Goal: Information Seeking & Learning: Understand process/instructions

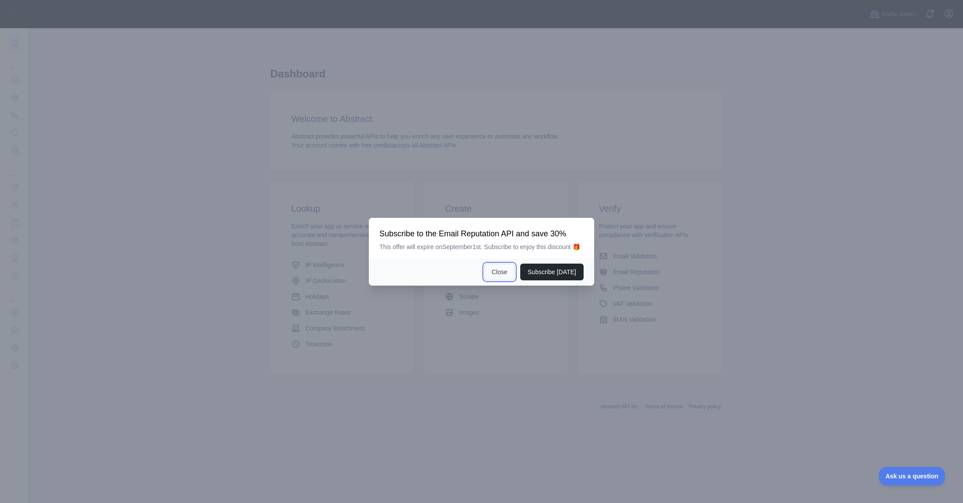
click at [502, 274] on button "Close" at bounding box center [499, 272] width 31 height 17
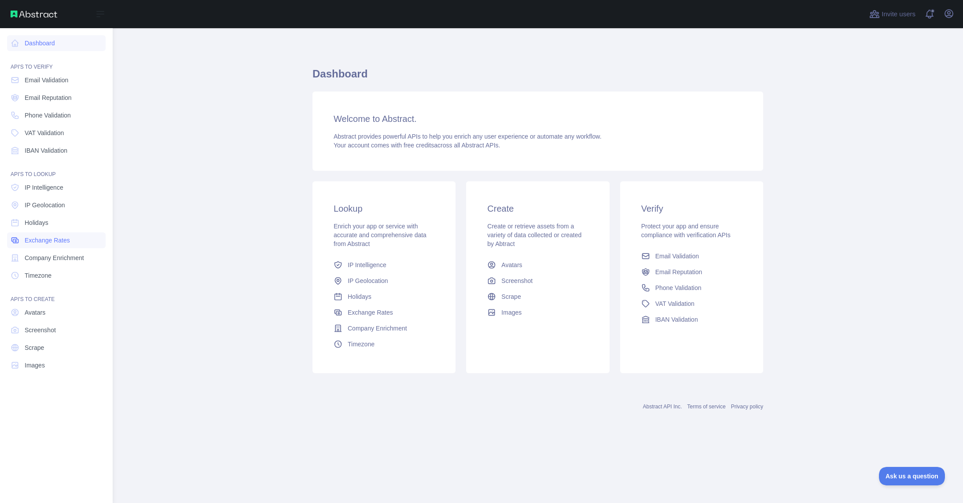
click at [53, 239] on span "Exchange Rates" at bounding box center [47, 240] width 45 height 9
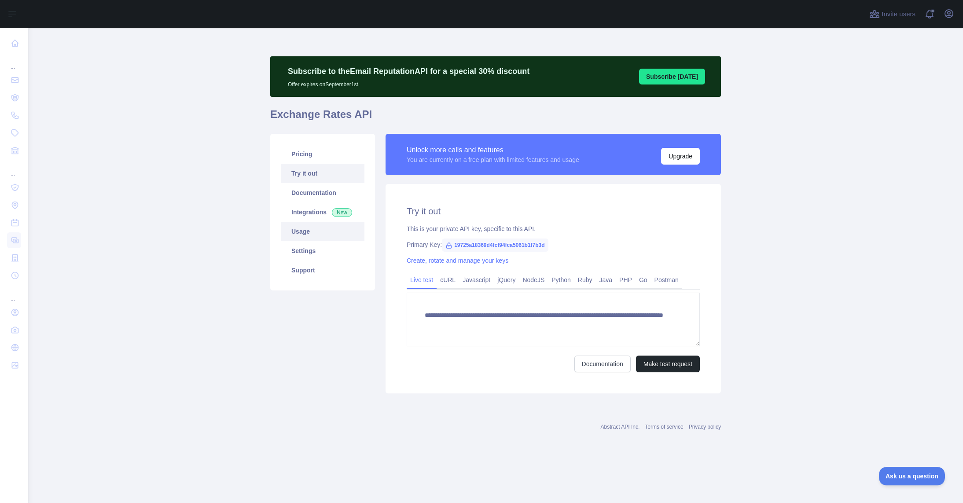
click at [289, 229] on link "Usage" at bounding box center [323, 231] width 84 height 19
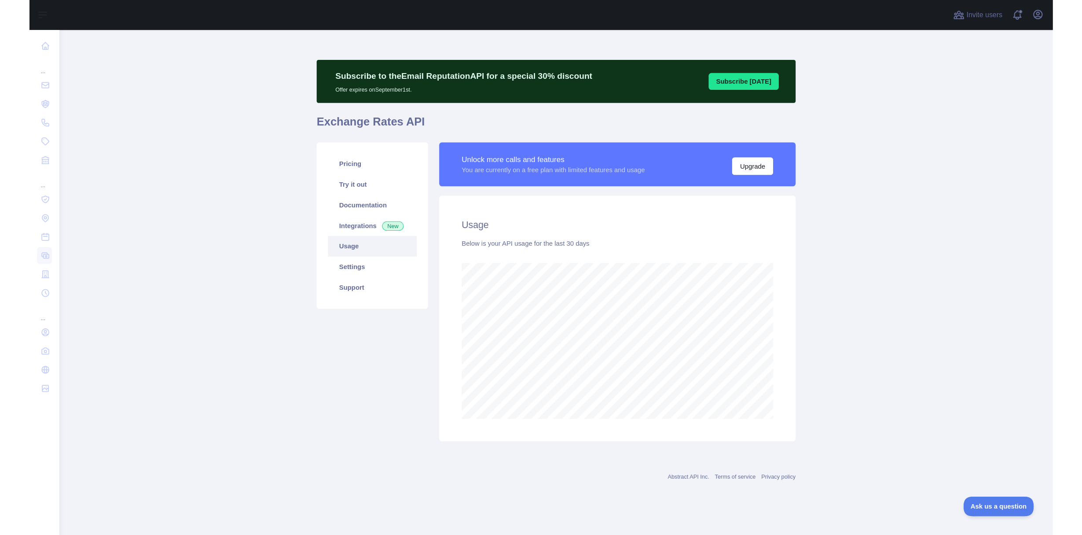
scroll to position [475, 935]
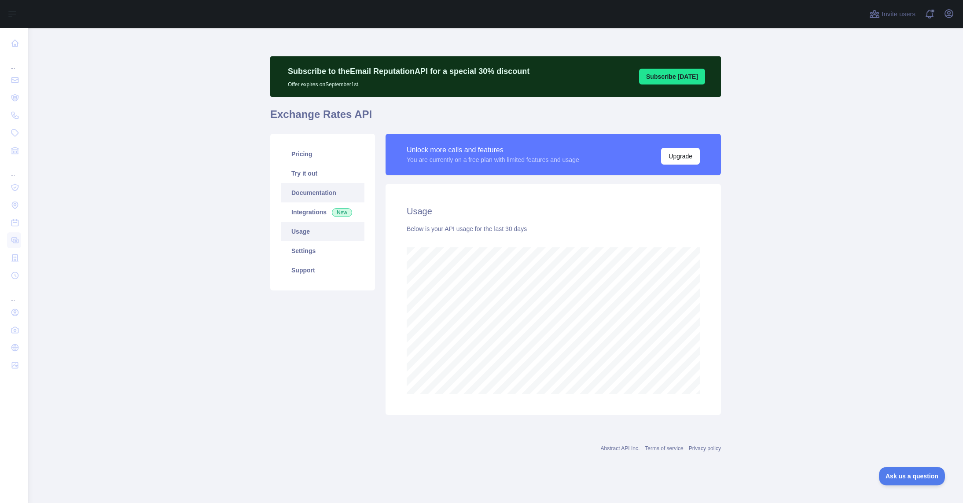
click at [313, 194] on link "Documentation" at bounding box center [323, 192] width 84 height 19
click at [315, 170] on link "Try it out" at bounding box center [323, 173] width 84 height 19
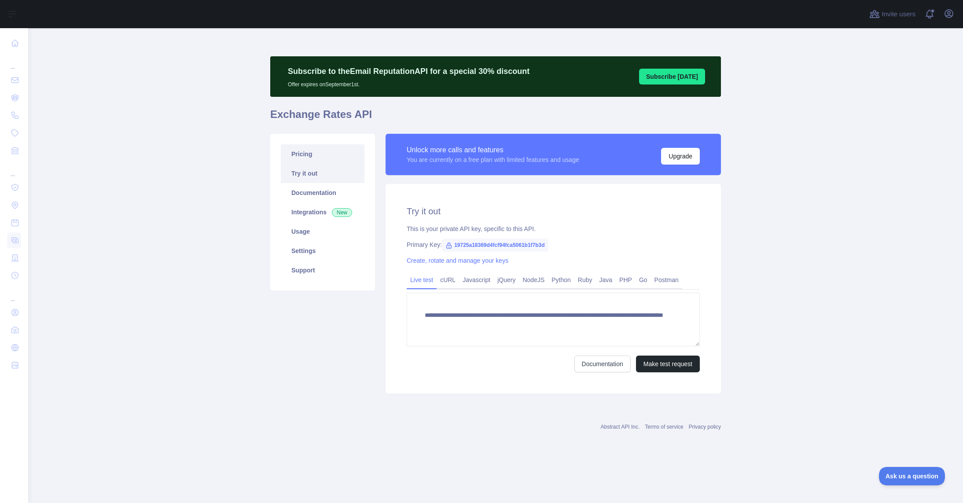
click at [299, 151] on link "Pricing" at bounding box center [323, 153] width 84 height 19
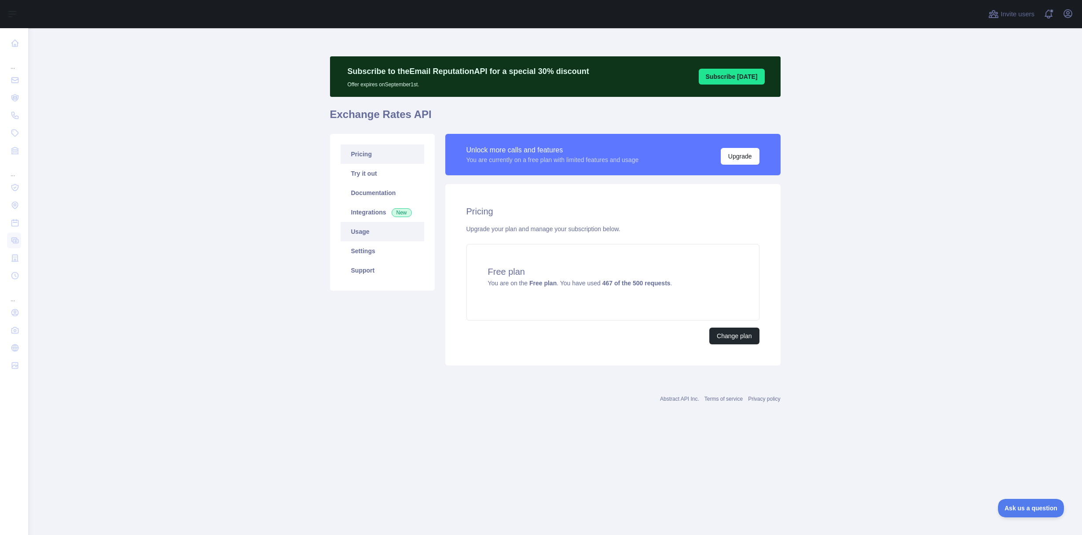
click at [372, 234] on link "Usage" at bounding box center [383, 231] width 84 height 19
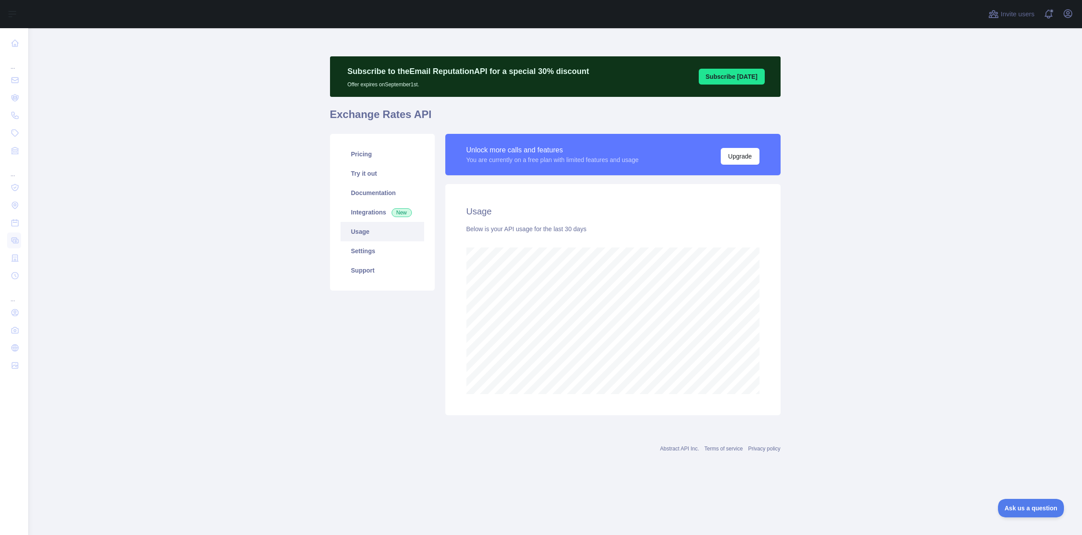
scroll to position [507, 1054]
click at [963, 17] on icon "button" at bounding box center [1068, 14] width 8 height 8
click at [963, 113] on button "Sign out" at bounding box center [1026, 115] width 99 height 16
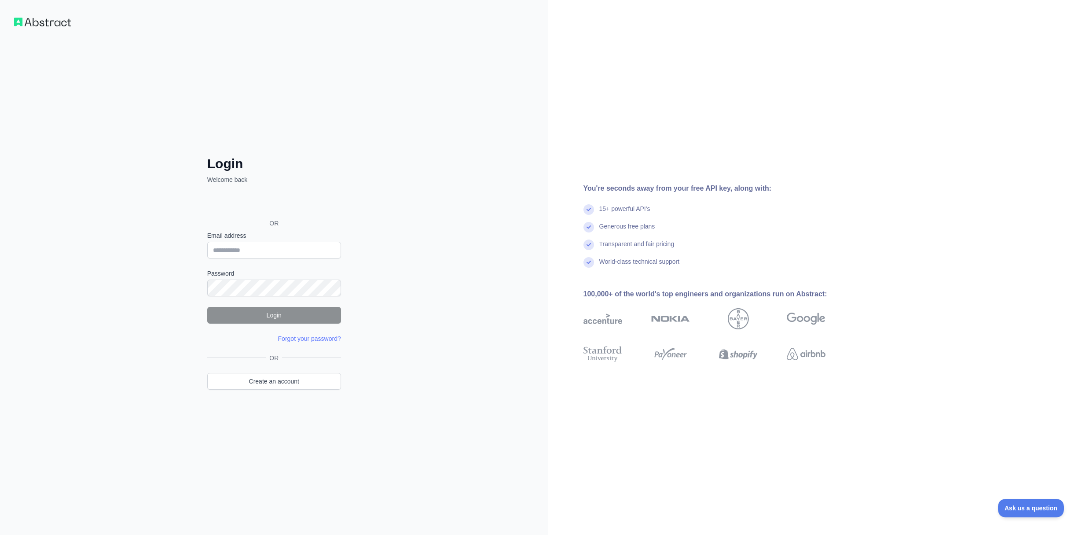
click at [272, 389] on div "OR Create an account" at bounding box center [274, 376] width 134 height 47
click at [274, 383] on link "Create an account" at bounding box center [274, 381] width 134 height 17
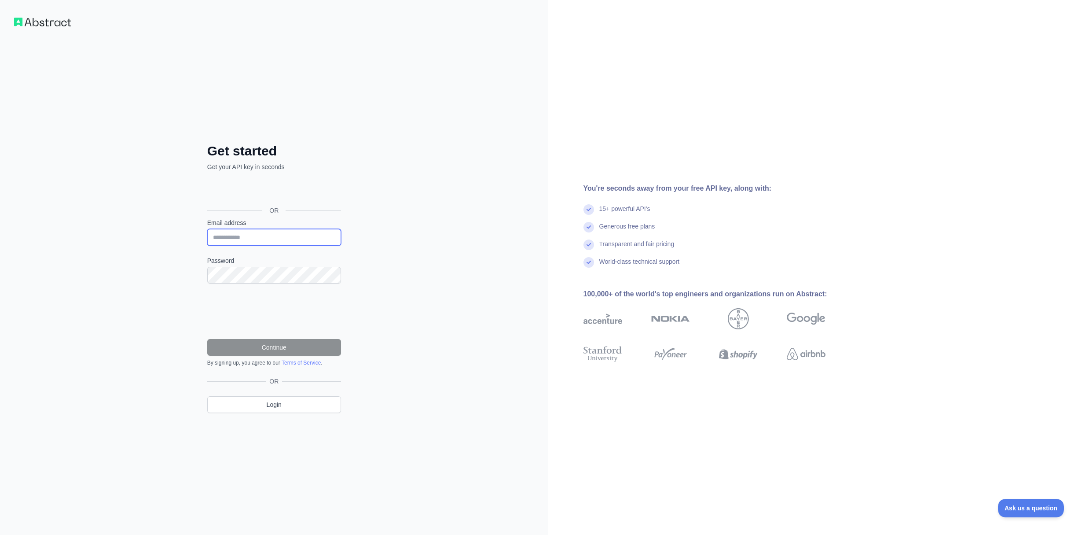
click at [250, 241] on input "Email address" at bounding box center [274, 237] width 134 height 17
type input "**********"
click at [280, 346] on button "Continue" at bounding box center [274, 347] width 134 height 17
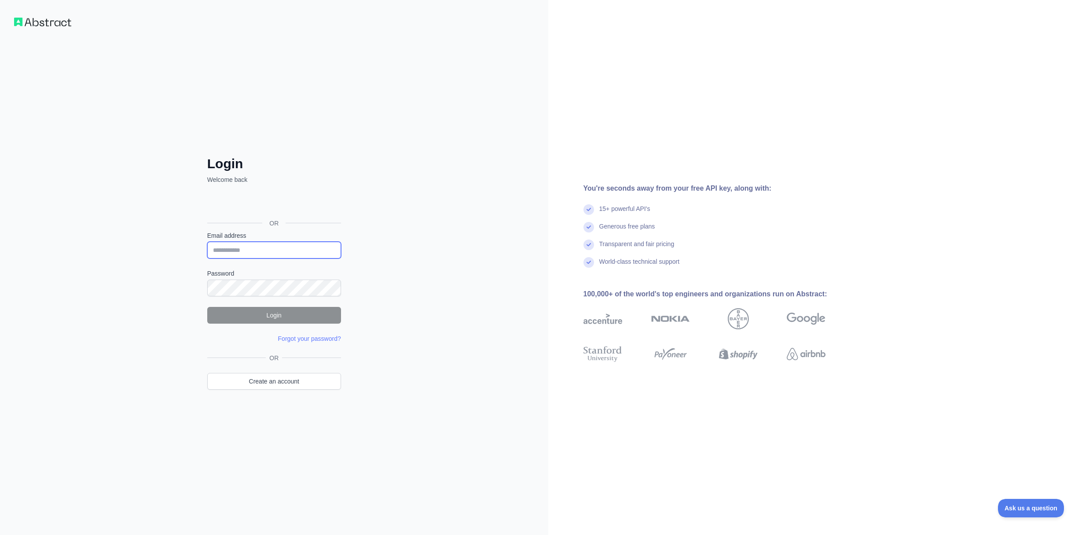
click at [283, 245] on input "Email address" at bounding box center [274, 250] width 134 height 17
type input "**********"
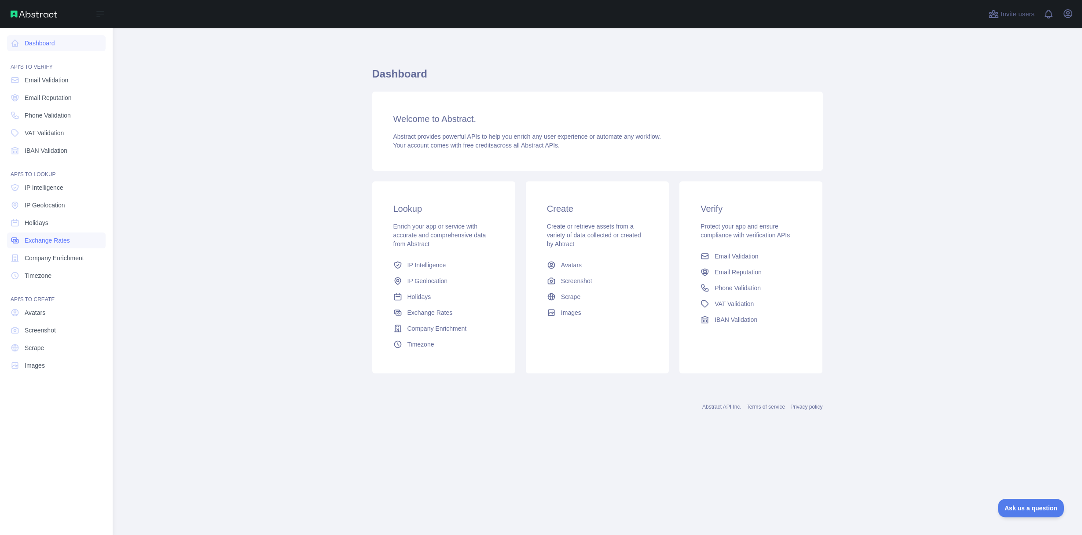
click at [53, 239] on span "Exchange Rates" at bounding box center [47, 240] width 45 height 9
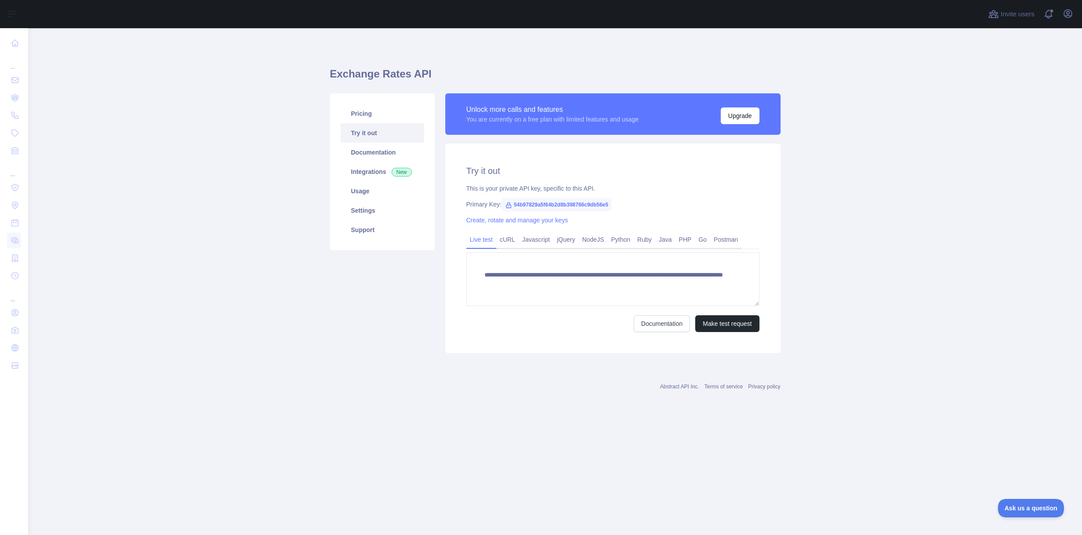
click at [540, 206] on span "54b97829a5f64b2d8b398766c9db56e5" at bounding box center [557, 204] width 110 height 13
copy span "54b97829a5f64b2d8b398766c9db56e5"
click at [545, 203] on span "54b97829a5f64b2d8b398766c9db56e5" at bounding box center [557, 204] width 110 height 13
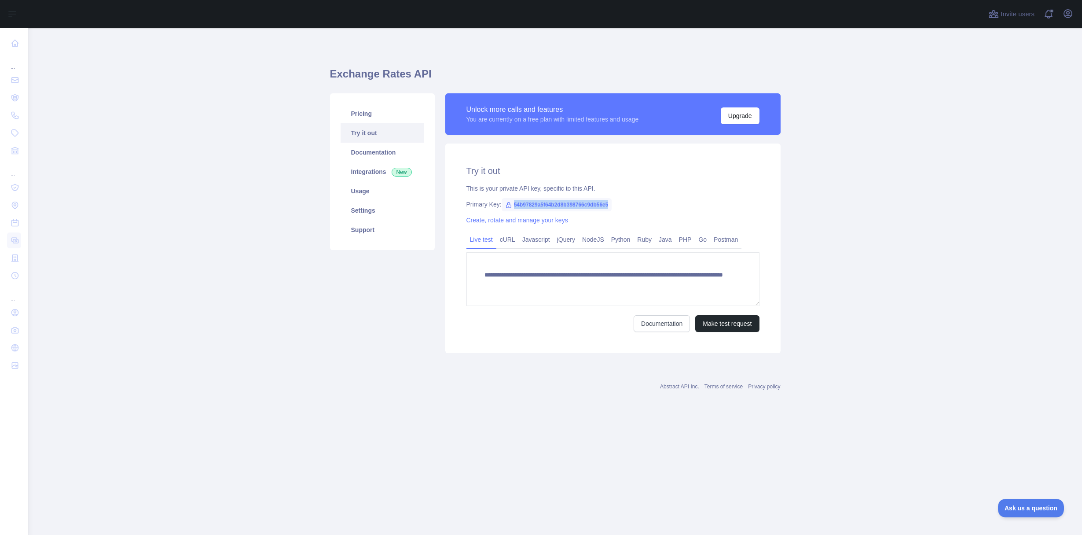
click at [545, 203] on span "54b97829a5f64b2d8b398766c9db56e5" at bounding box center [557, 204] width 110 height 13
